Goal: Transaction & Acquisition: Book appointment/travel/reservation

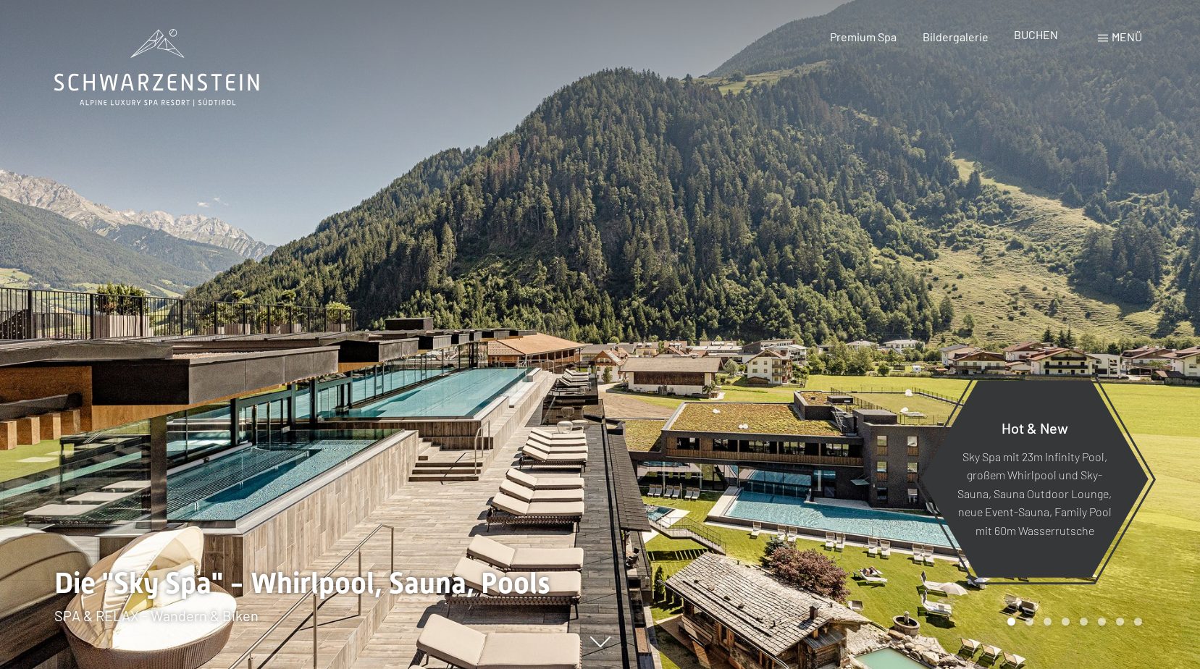
click at [1043, 35] on span "BUCHEN" at bounding box center [1036, 35] width 44 height 14
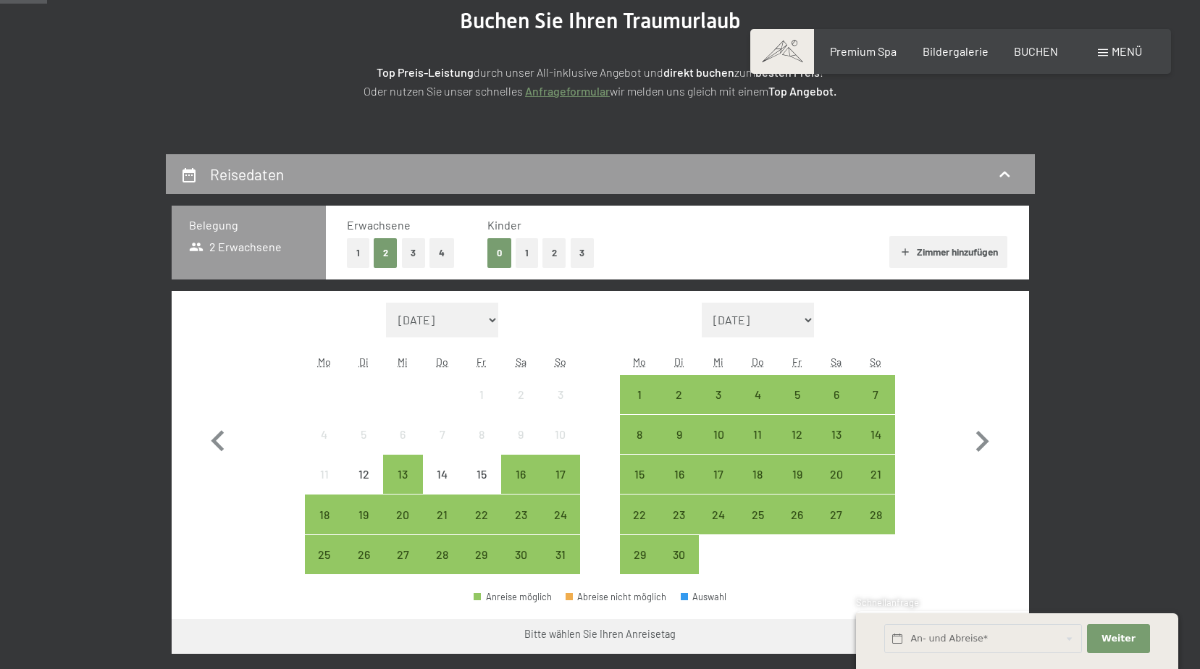
scroll to position [217, 0]
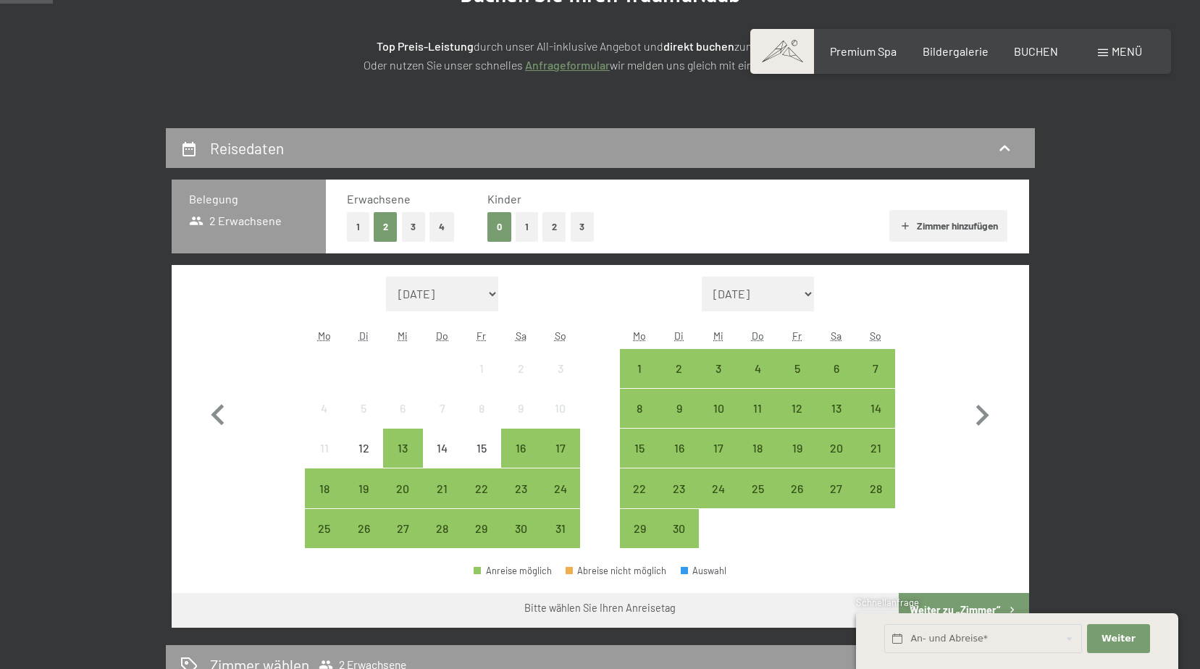
click at [552, 227] on button "2" at bounding box center [554, 227] width 24 height 30
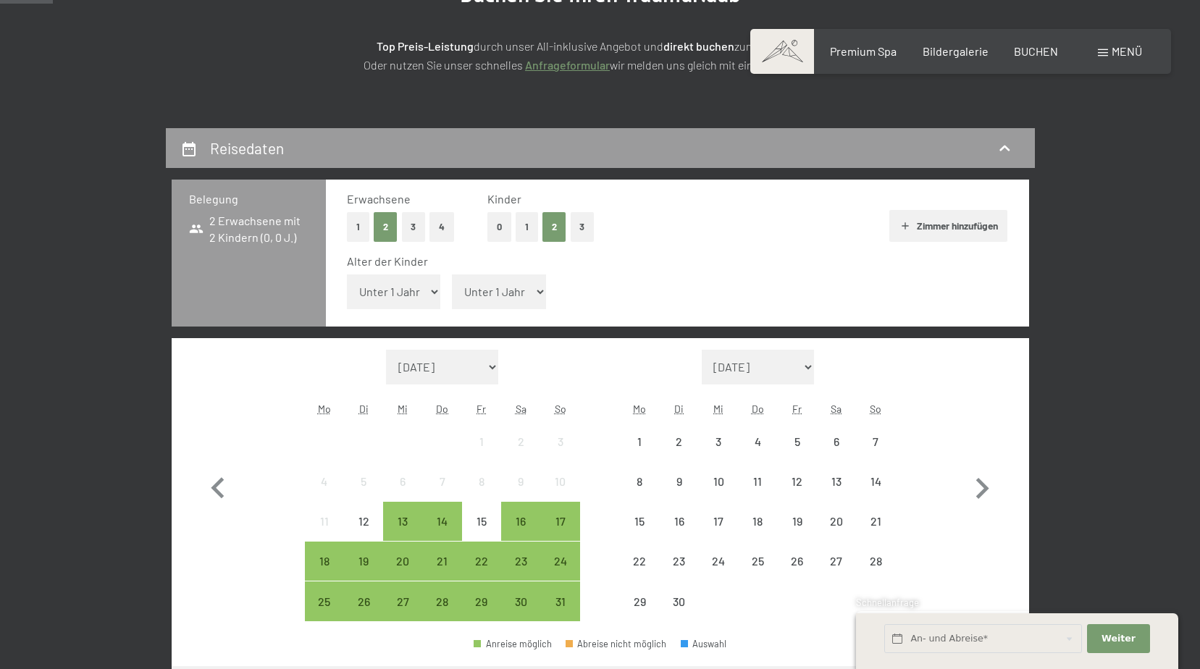
click at [397, 296] on select "Unter 1 Jahr 1 Jahr 2 Jahre 3 Jahre 4 Jahre 5 Jahre 6 Jahre 7 Jahre 8 Jahre 9 J…" at bounding box center [394, 291] width 94 height 35
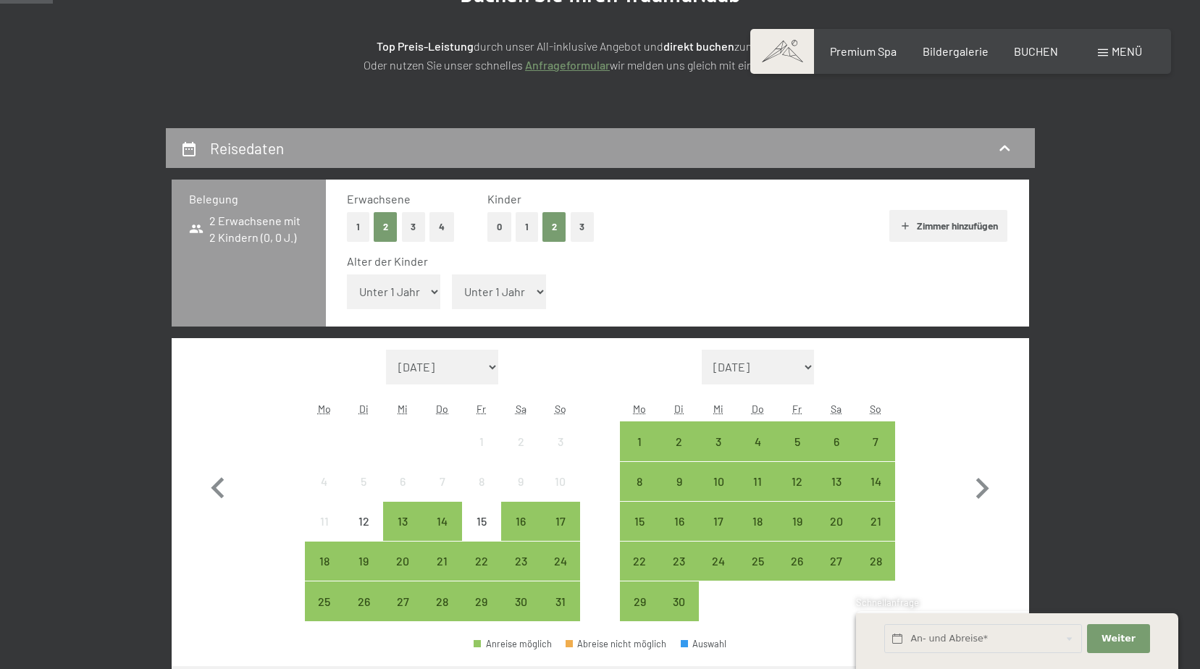
select select "4"
click at [347, 274] on select "Unter 1 Jahr 1 Jahr 2 Jahre 3 Jahre 4 Jahre 5 Jahre 6 Jahre 7 Jahre 8 Jahre 9 J…" at bounding box center [394, 291] width 94 height 35
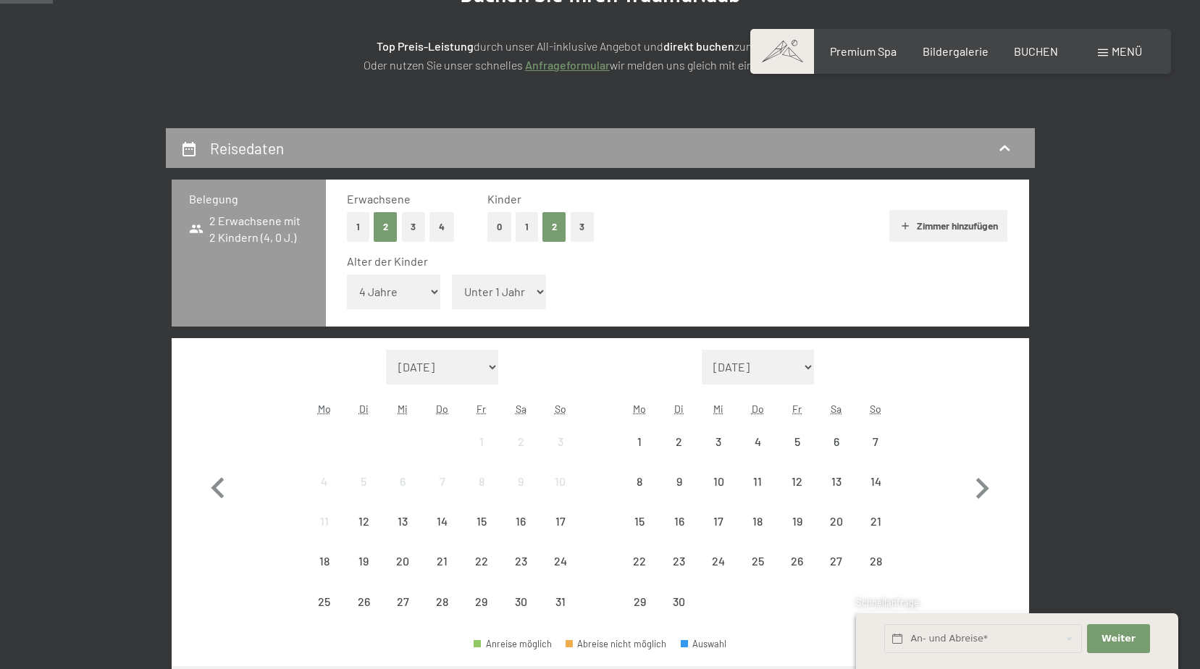
click at [497, 292] on select "Unter 1 Jahr 1 Jahr 2 Jahre 3 Jahre 4 Jahre 5 Jahre 6 Jahre 7 Jahre 8 Jahre 9 J…" at bounding box center [499, 291] width 94 height 35
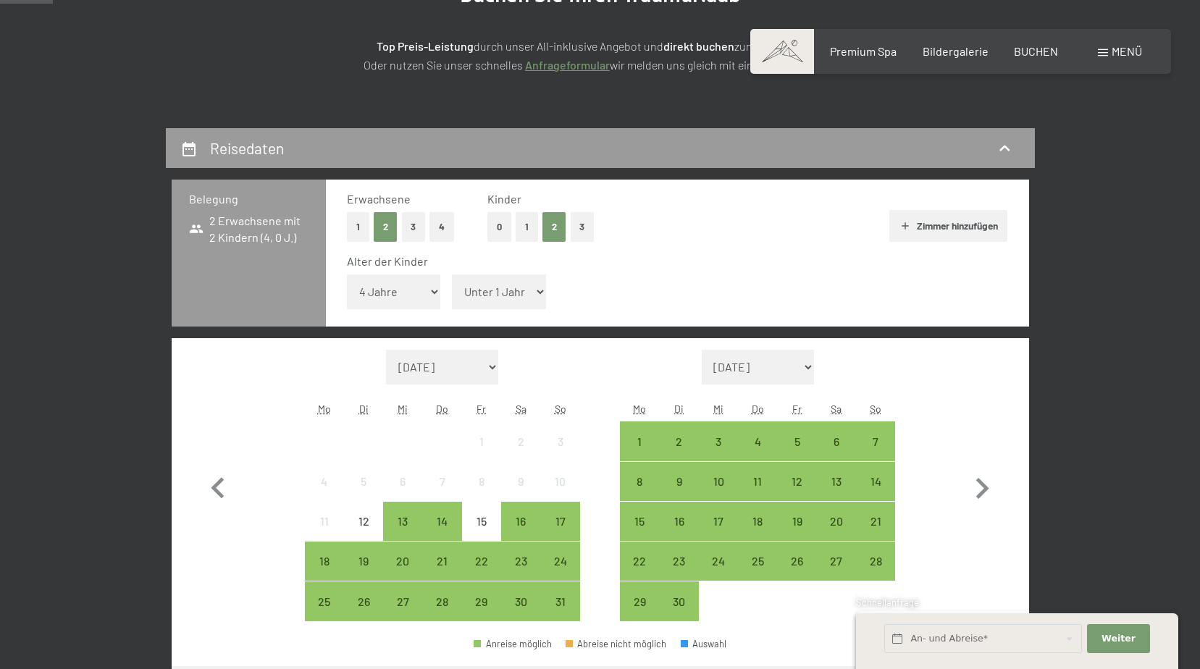
select select "7"
click at [452, 274] on select "Unter 1 Jahr 1 Jahr 2 Jahre 3 Jahre 4 Jahre 5 Jahre 6 Jahre 7 Jahre 8 Jahre 9 J…" at bounding box center [499, 291] width 94 height 35
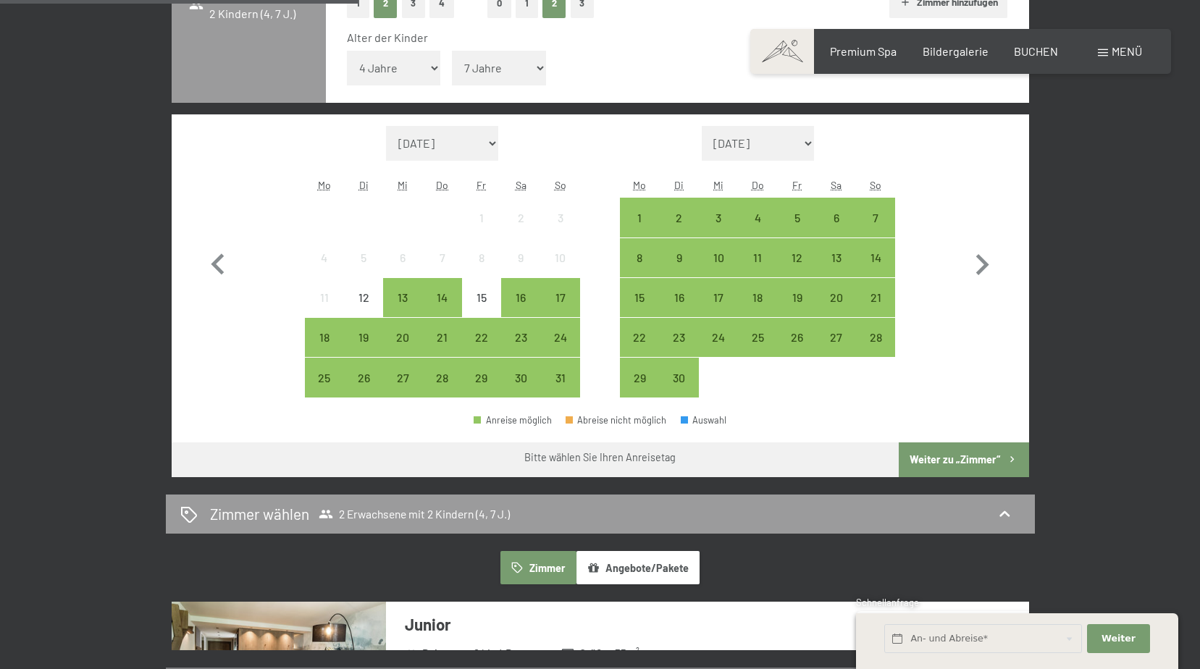
scroll to position [507, 0]
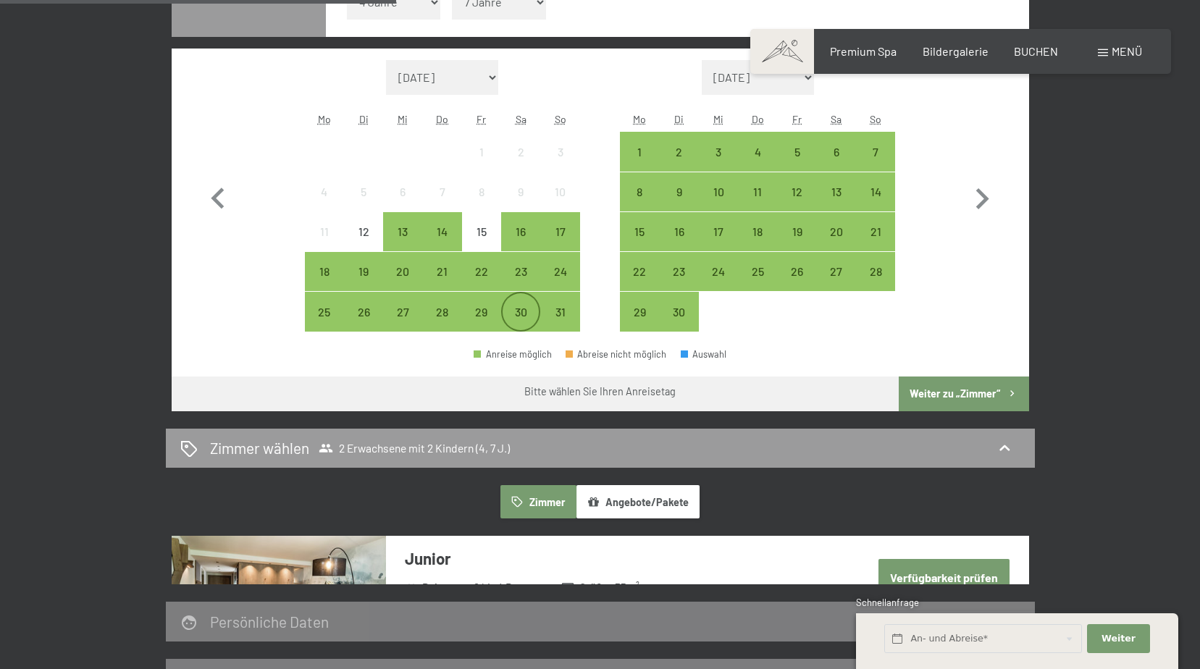
click at [515, 313] on div "30" at bounding box center [520, 324] width 36 height 36
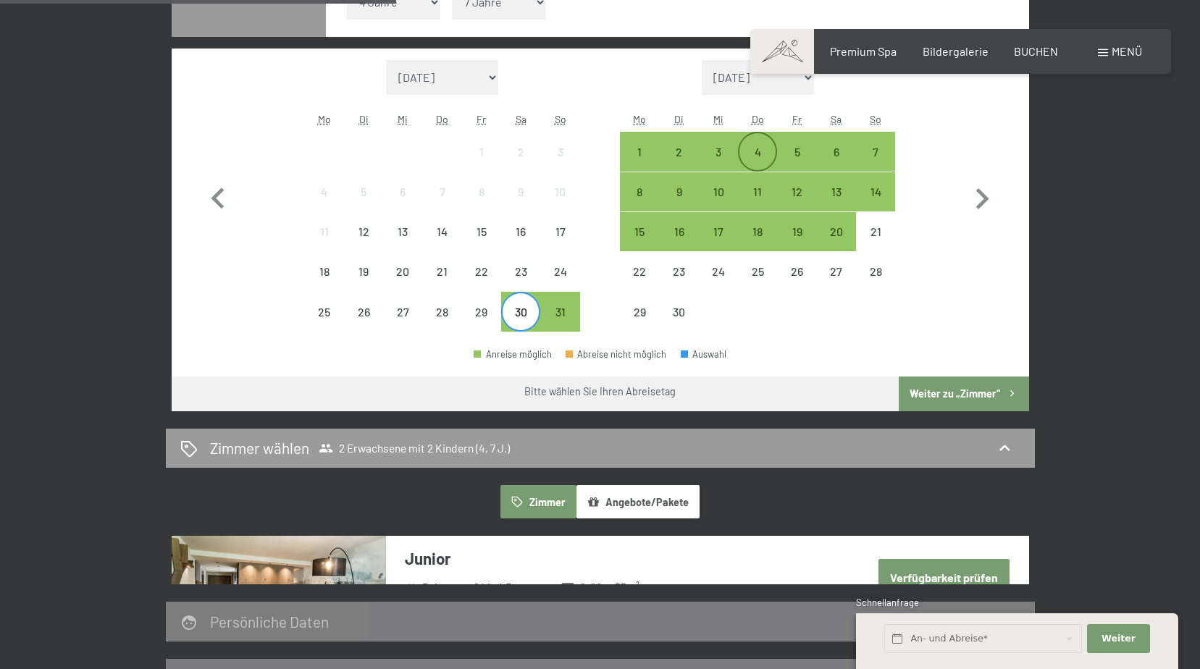
click at [752, 145] on div "4" at bounding box center [757, 151] width 36 height 36
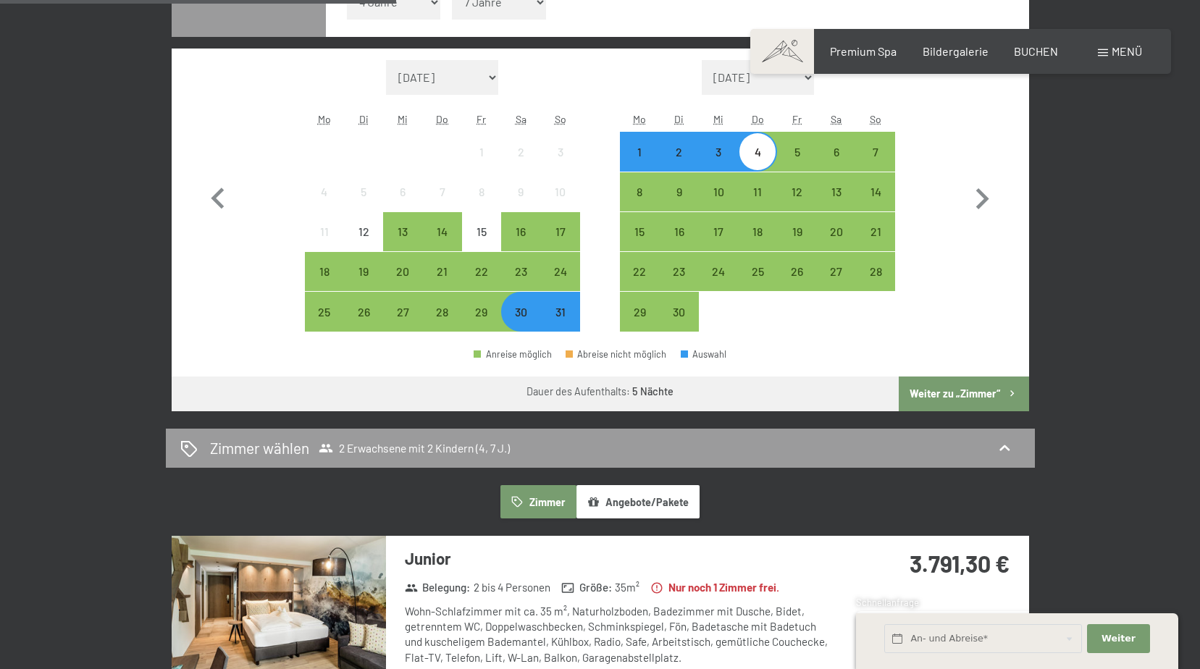
click at [940, 392] on button "Weiter zu „Zimmer“" at bounding box center [964, 394] width 130 height 35
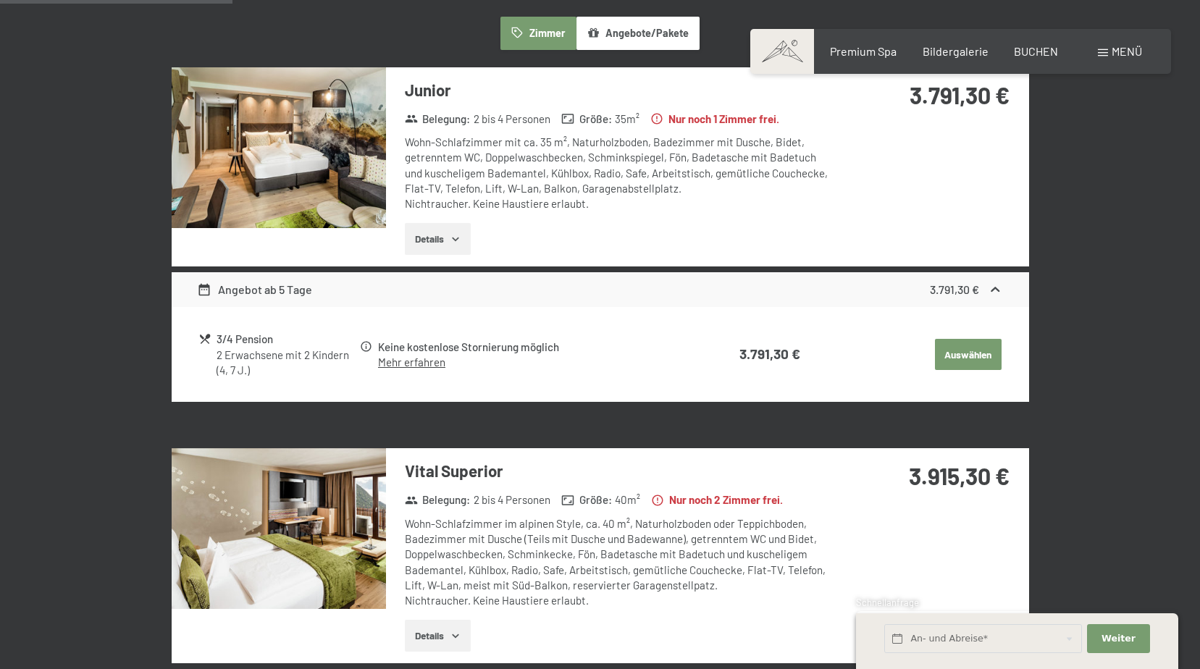
scroll to position [418, 0]
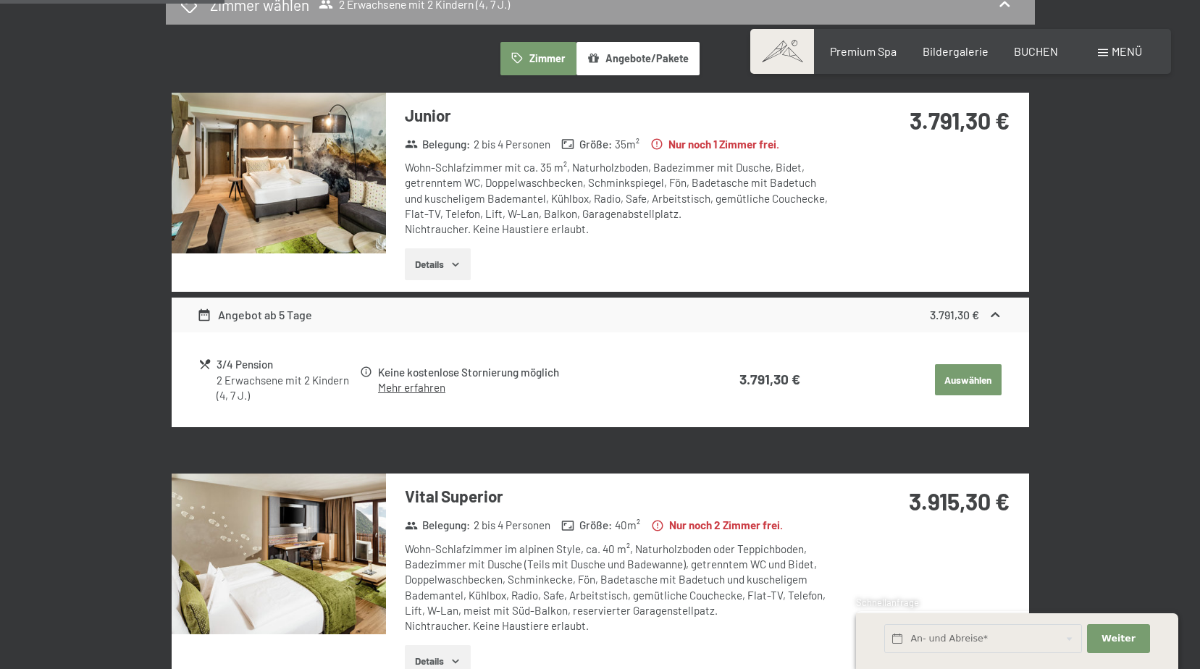
click at [949, 375] on button "Auswählen" at bounding box center [968, 380] width 67 height 32
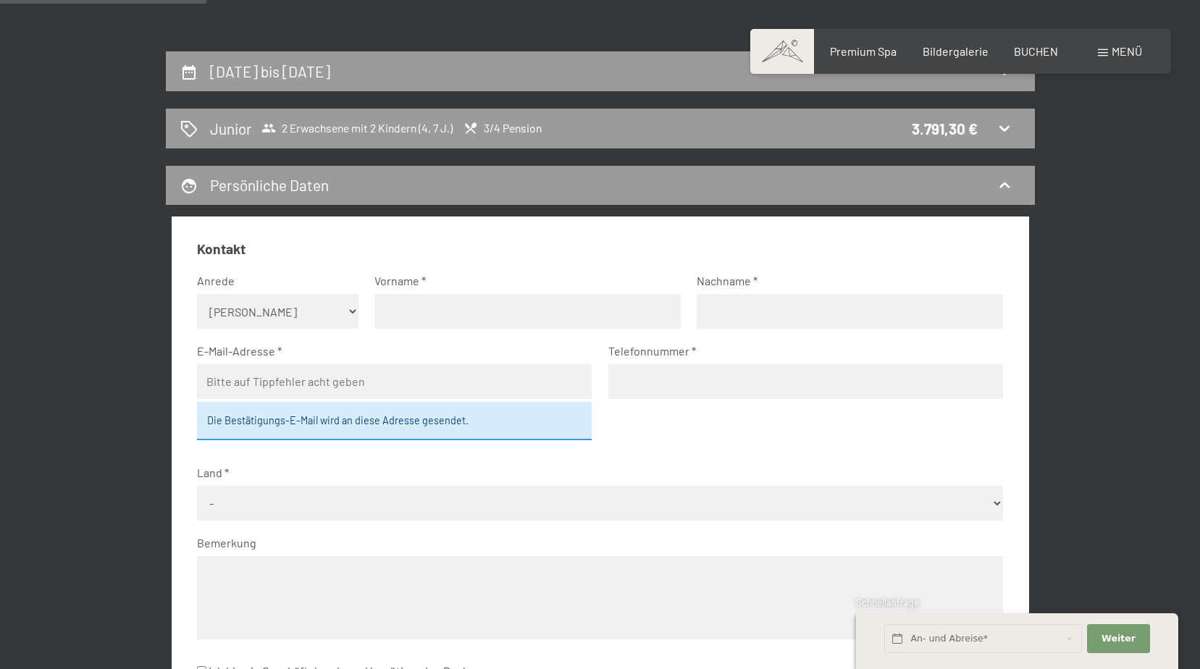
scroll to position [273, 0]
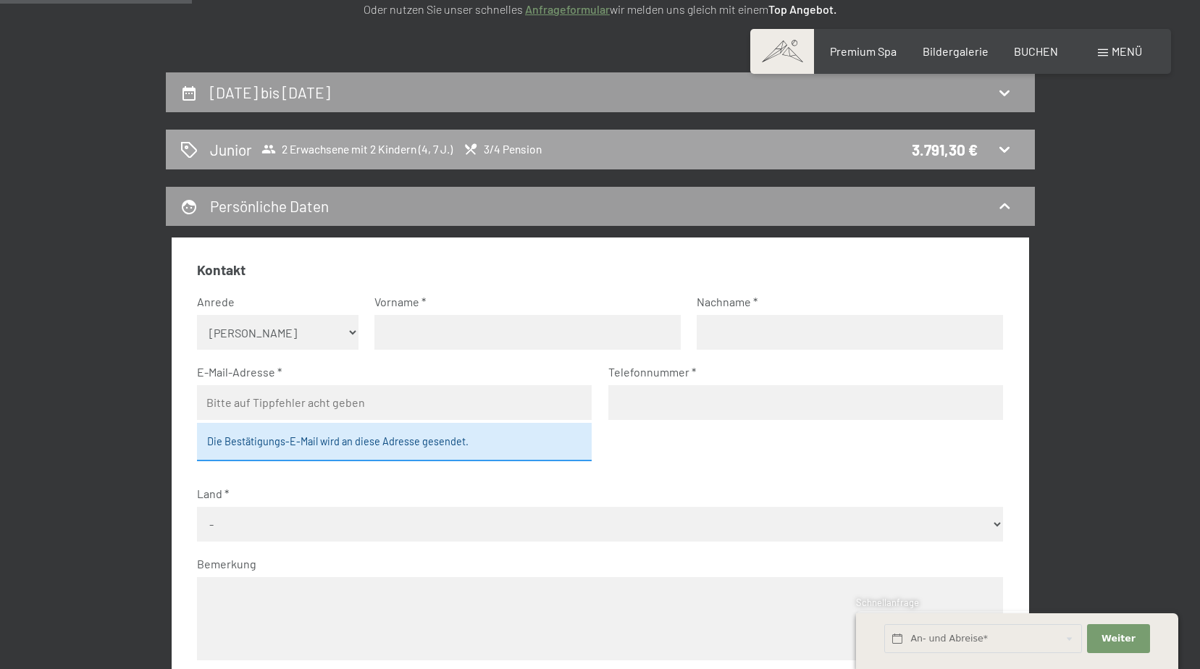
click at [999, 137] on div "Junior 2 Erwachsene mit 2 Kindern (4, 7 J.) 3/4 Pension 3.791,30 €" at bounding box center [600, 150] width 869 height 40
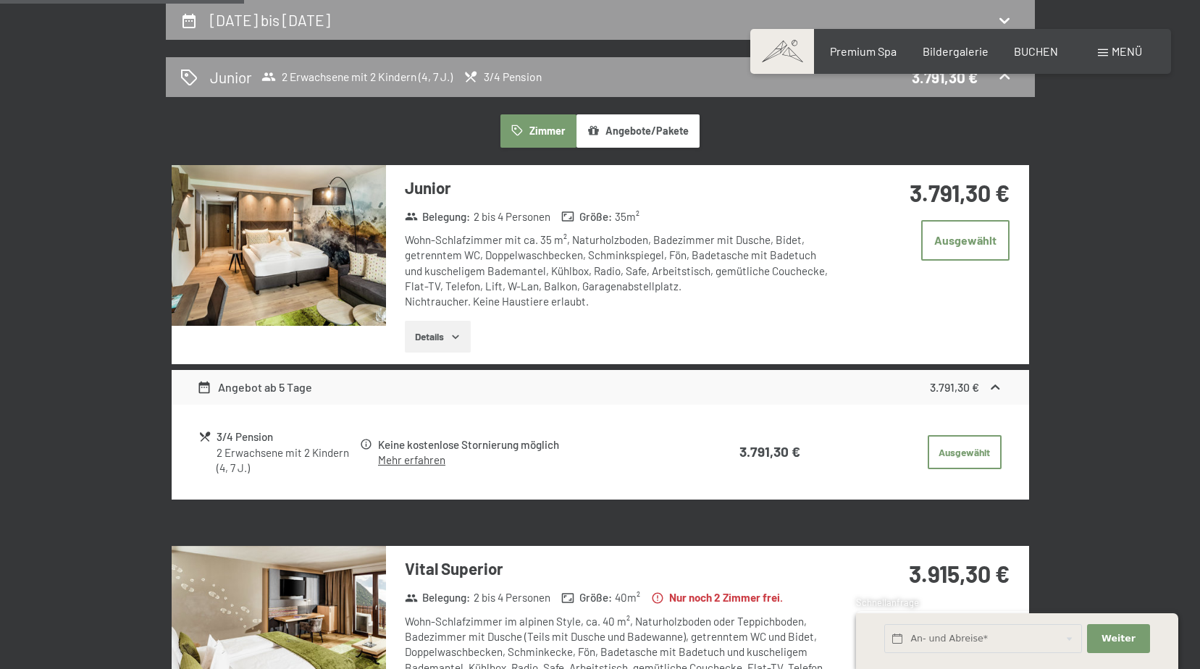
click at [422, 329] on button "Details" at bounding box center [438, 337] width 66 height 32
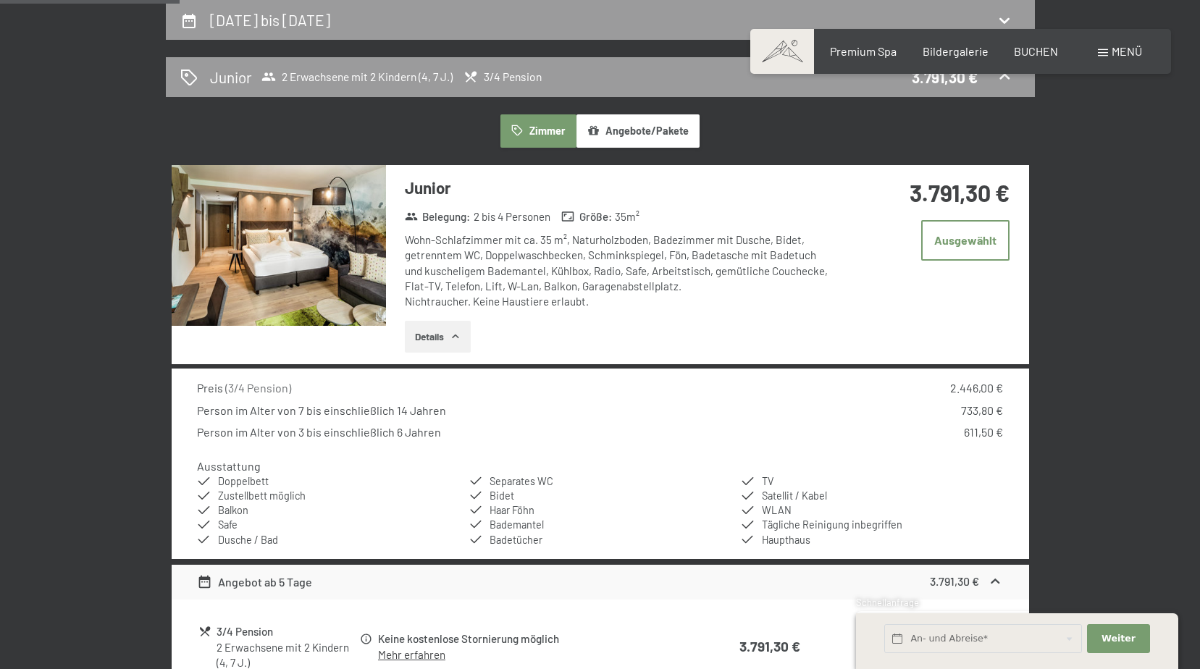
scroll to position [418, 0]
